Goal: Task Accomplishment & Management: Use online tool/utility

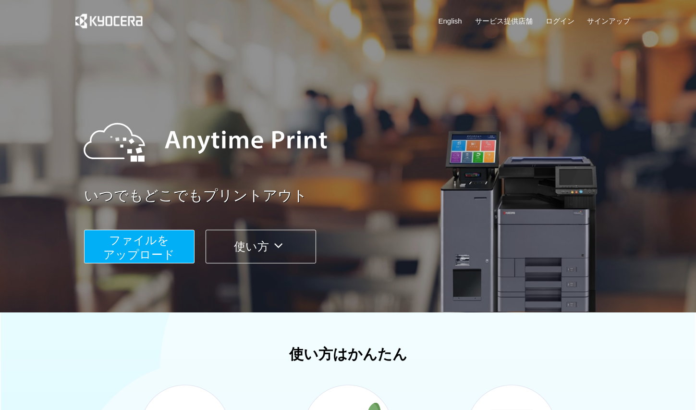
click at [268, 243] on button "使い方" at bounding box center [261, 247] width 111 height 34
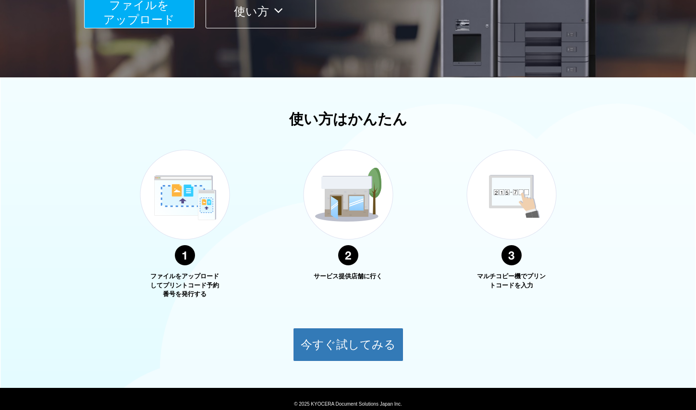
scroll to position [272, 0]
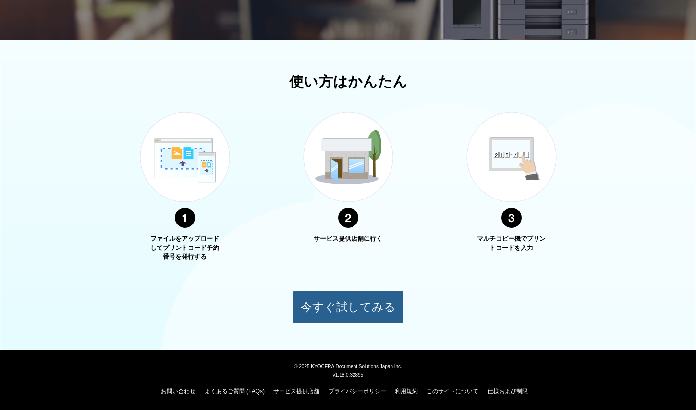
click at [363, 304] on button "今すぐ試してみる" at bounding box center [348, 307] width 111 height 34
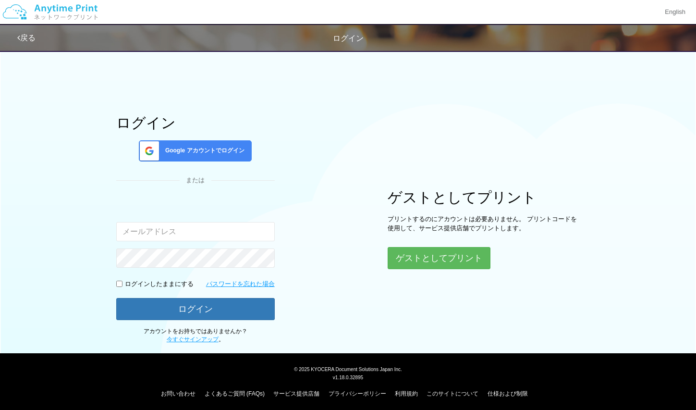
click at [208, 149] on span "Google アカウントでログイン" at bounding box center [202, 151] width 83 height 8
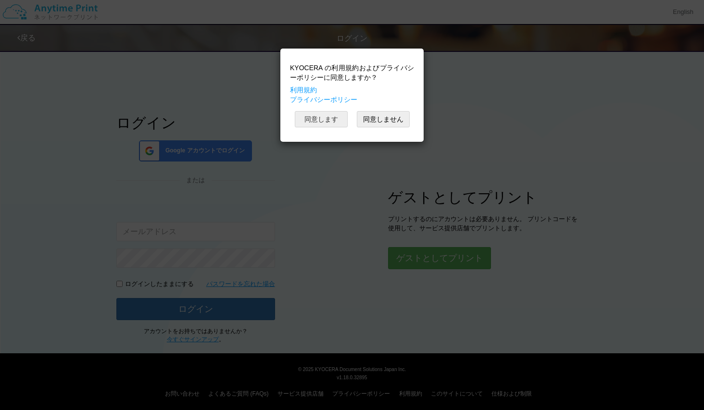
click at [322, 115] on button "同意します" at bounding box center [321, 119] width 53 height 16
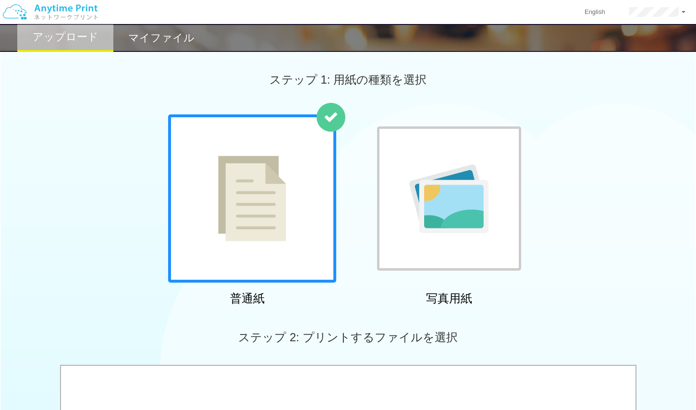
click at [268, 229] on img at bounding box center [252, 199] width 68 height 86
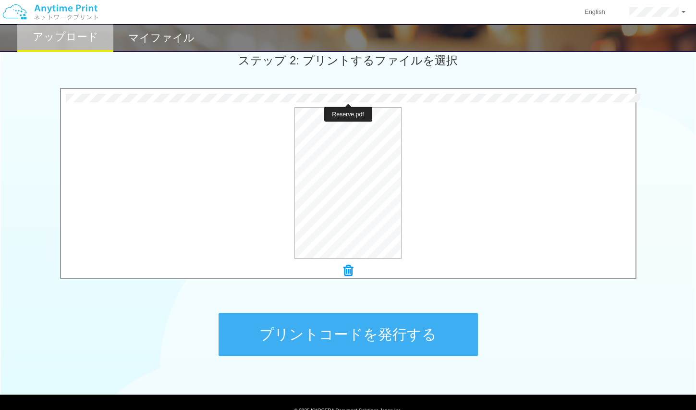
scroll to position [321, 0]
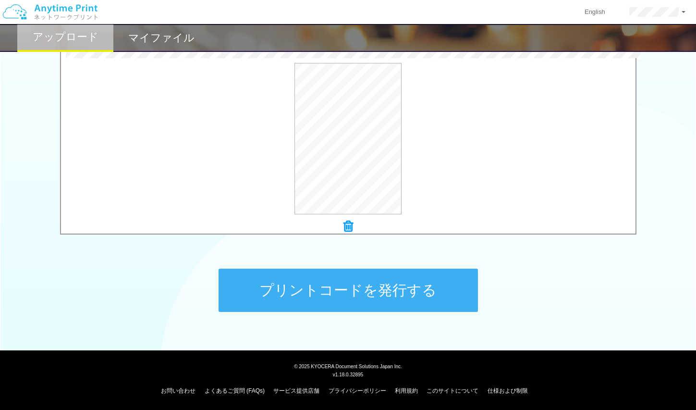
click at [354, 284] on button "プリントコードを発行する" at bounding box center [349, 290] width 260 height 43
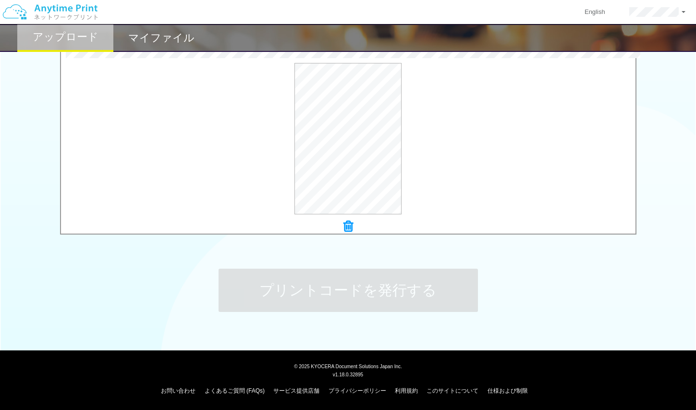
scroll to position [0, 0]
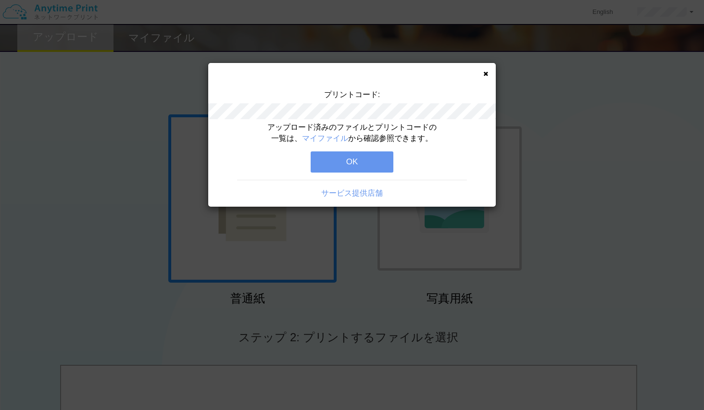
click at [605, 269] on div "プリントコード: アップロード済みのファイルとプリントコードの一覧は、 マイファイル から確認参照できます。 OK サービス提供店舗" at bounding box center [352, 205] width 704 height 410
click at [488, 74] on div "プリントコード: アップロード済みのファイルとプリントコードの一覧は、 マイファイル から確認参照できます。 OK サービス提供店舗" at bounding box center [351, 135] width 287 height 144
click at [368, 156] on button "OK" at bounding box center [351, 161] width 83 height 21
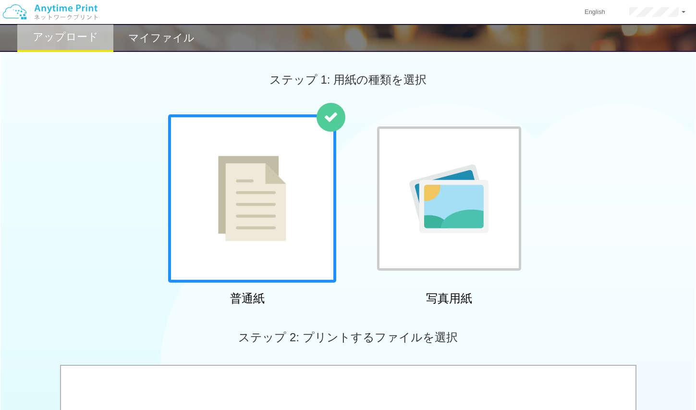
click at [163, 35] on h2 "マイファイル" at bounding box center [161, 38] width 66 height 12
